Goal: Task Accomplishment & Management: Complete application form

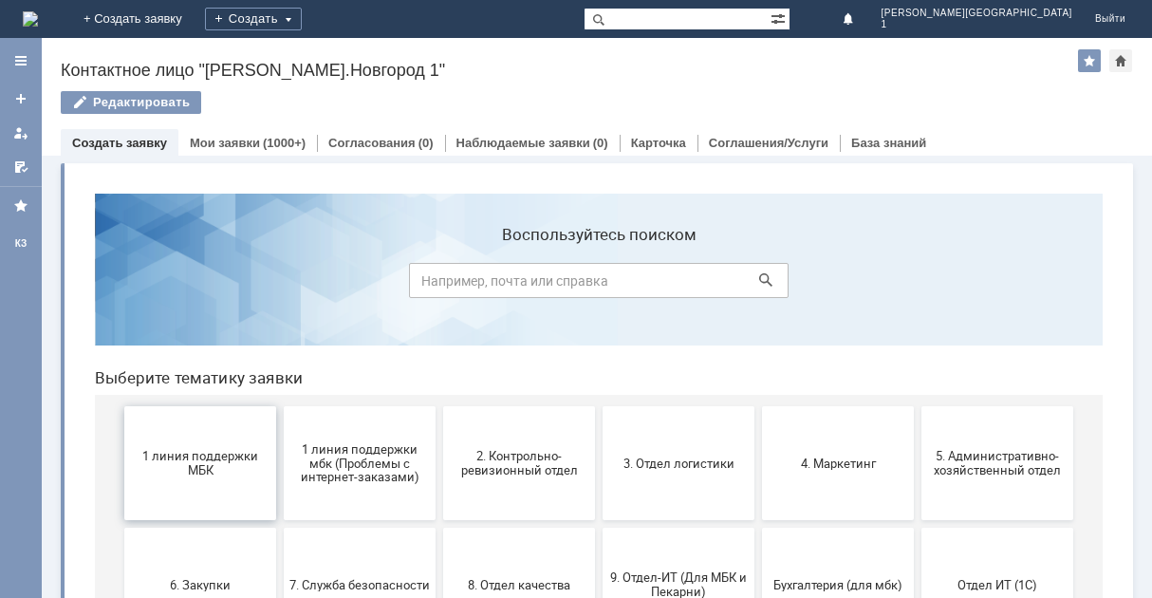
click at [228, 476] on span "1 линия поддержки МБК" at bounding box center [200, 463] width 140 height 28
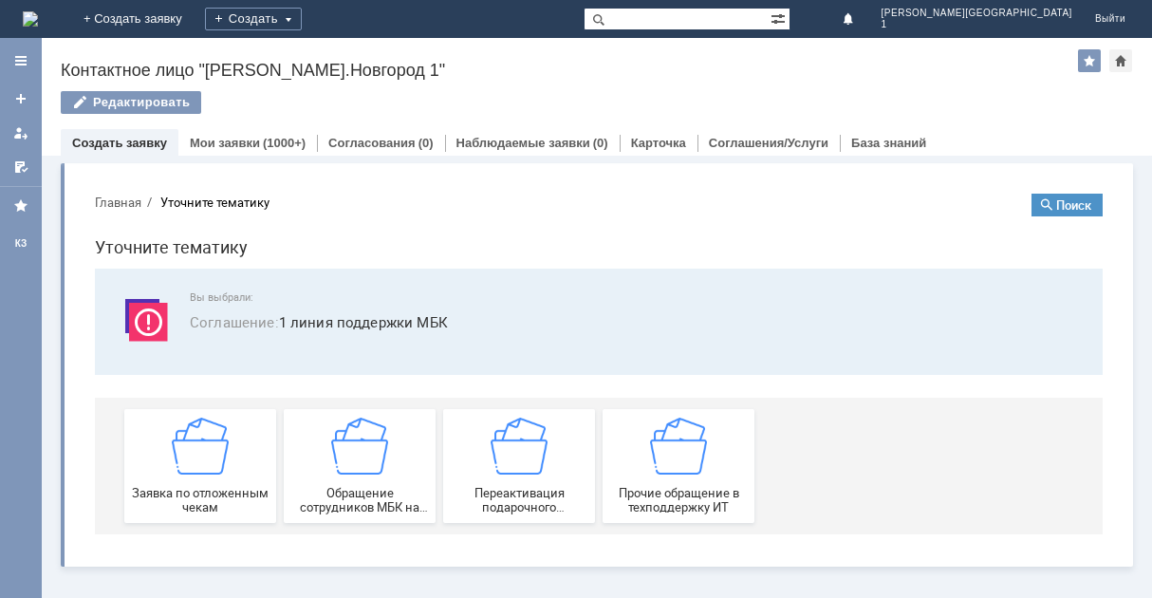
click at [228, 476] on div "Заявка по отложенным чекам" at bounding box center [200, 465] width 140 height 97
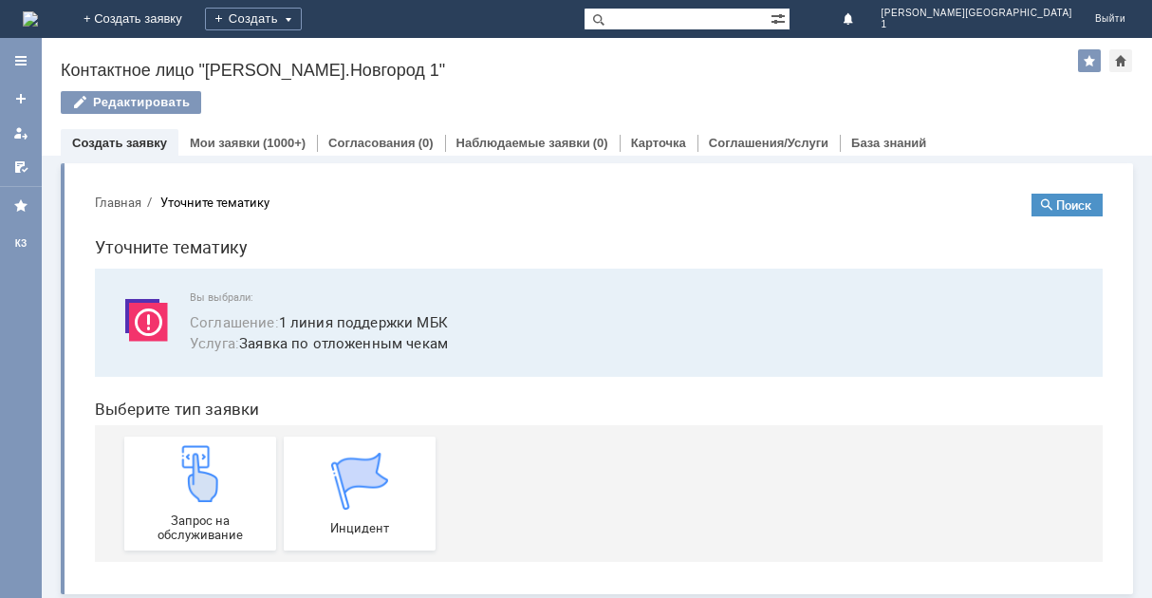
click at [228, 476] on div "Запрос на обслуживание" at bounding box center [200, 493] width 140 height 97
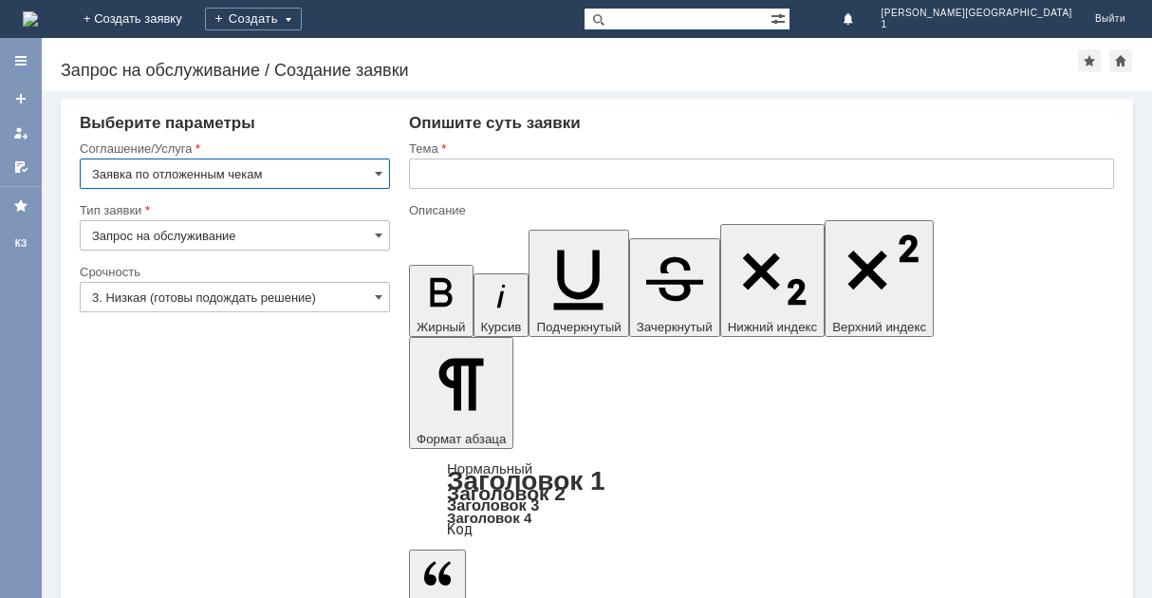
click at [608, 174] on input "text" at bounding box center [761, 173] width 705 height 30
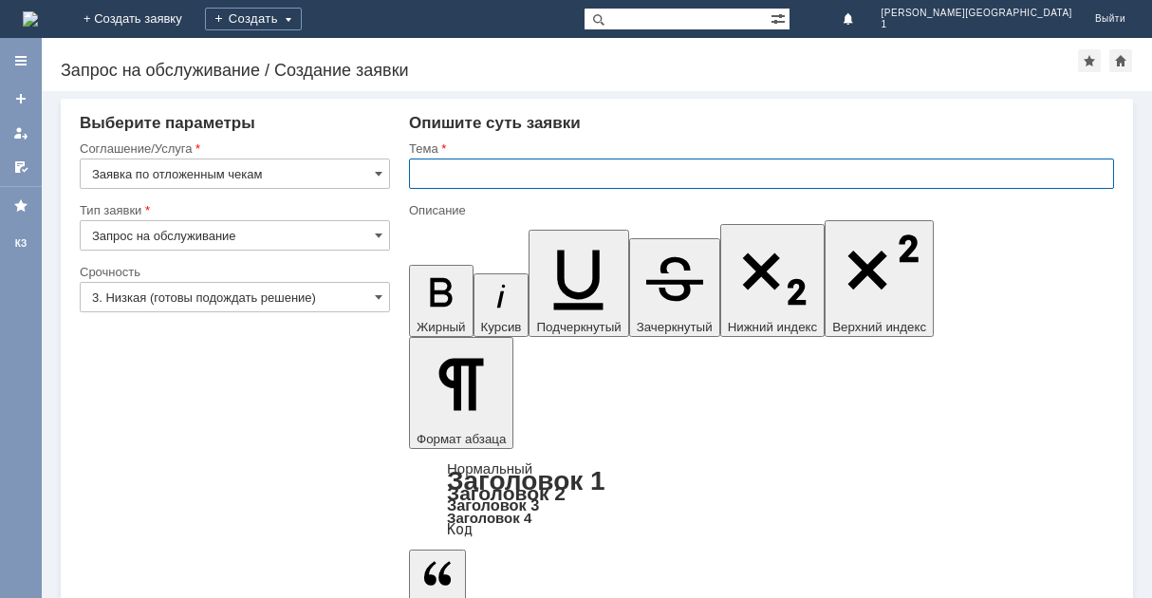
click at [362, 300] on input "3. Низкая (готовы подождать решение)" at bounding box center [235, 297] width 310 height 30
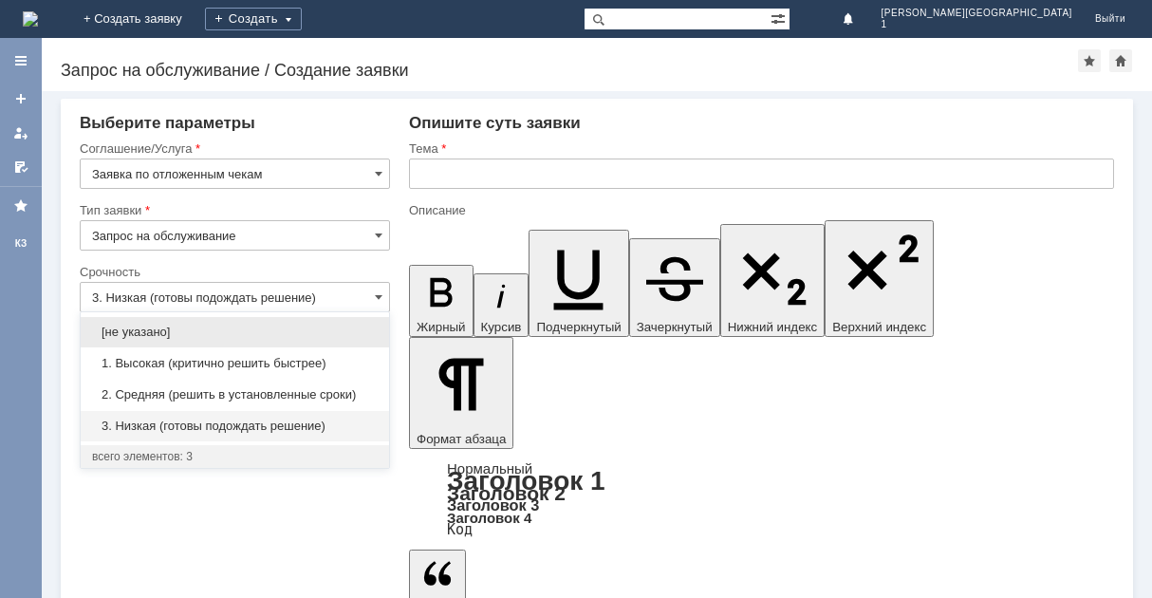
drag, startPoint x: 331, startPoint y: 394, endPoint x: 571, endPoint y: 145, distance: 345.5
click at [340, 379] on div "2. Средняя (решить в установленные сроки)" at bounding box center [235, 394] width 308 height 31
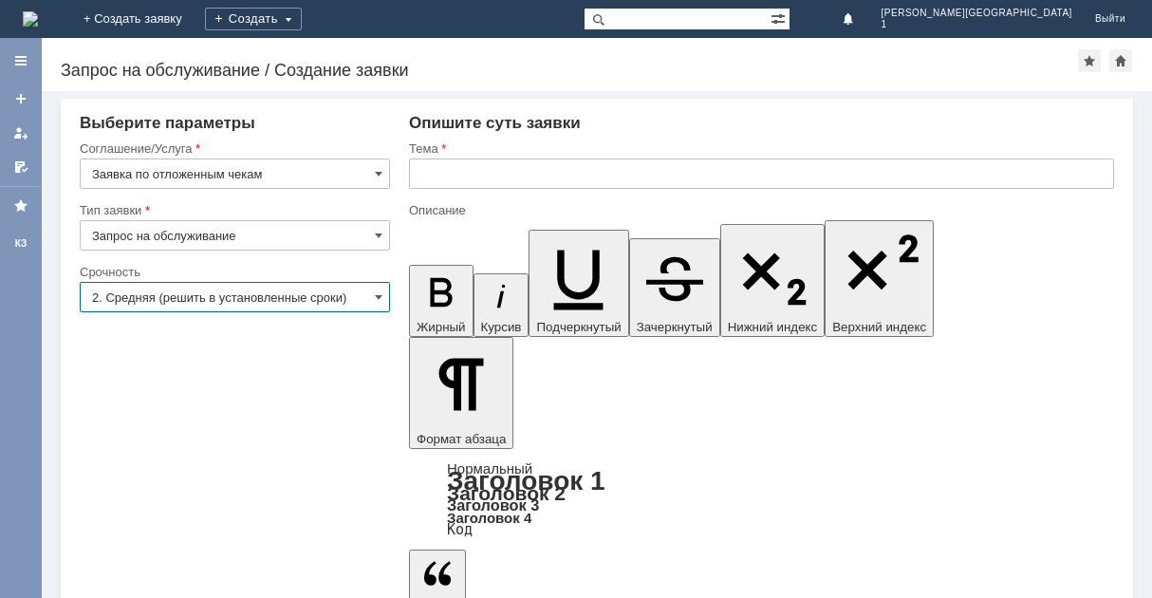
type input "2. Средняя (решить в установленные сроки)"
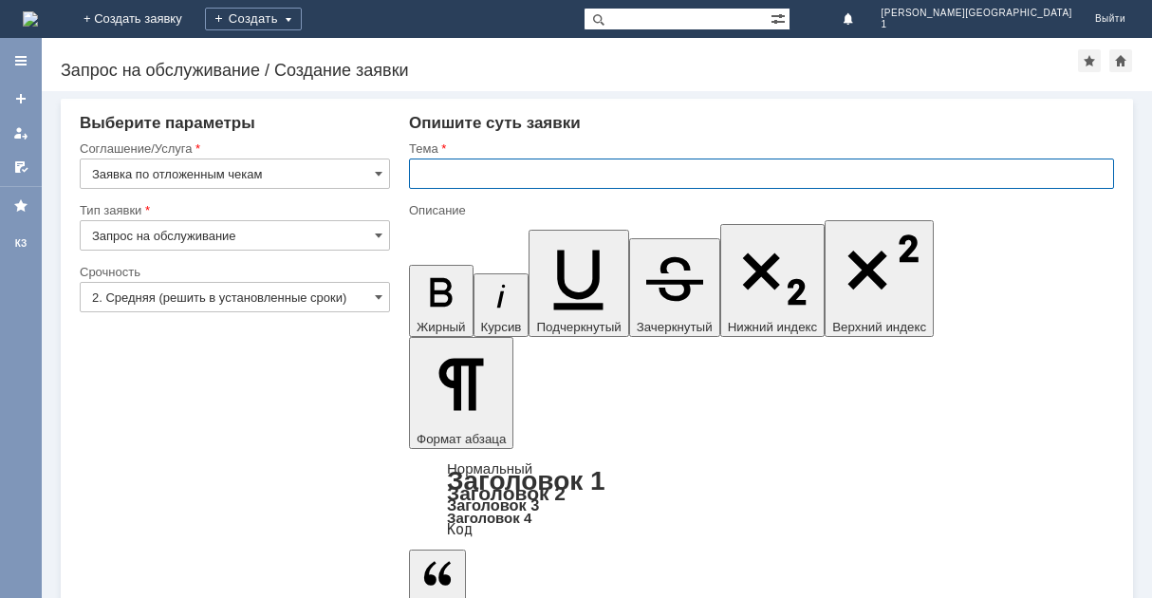
drag, startPoint x: 546, startPoint y: 168, endPoint x: 537, endPoint y: 174, distance: 11.1
click at [543, 171] on input "text" at bounding box center [761, 173] width 705 height 30
type input "отл. чек"
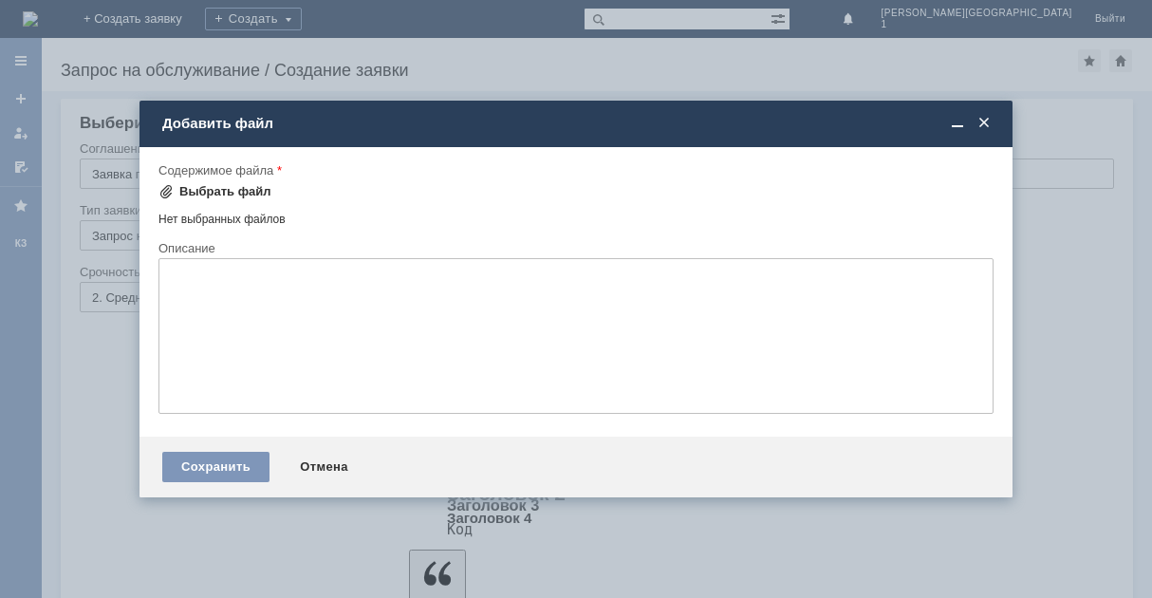
click at [239, 190] on div "Выбрать файл" at bounding box center [225, 191] width 92 height 15
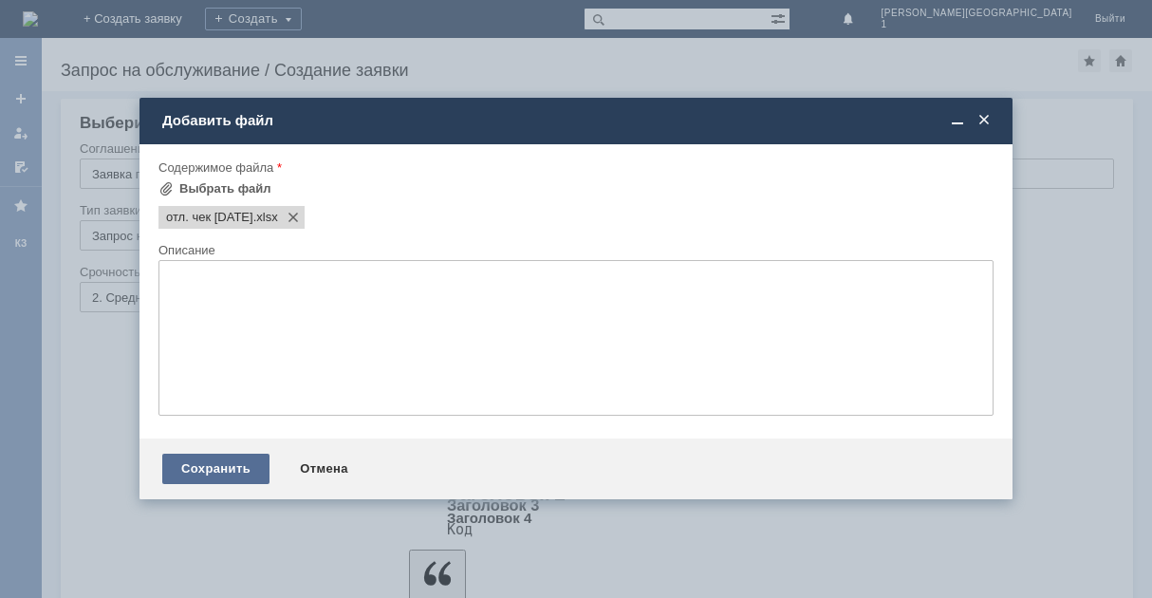
click at [223, 469] on div "Сохранить" at bounding box center [215, 468] width 107 height 30
